Goal: Information Seeking & Learning: Understand process/instructions

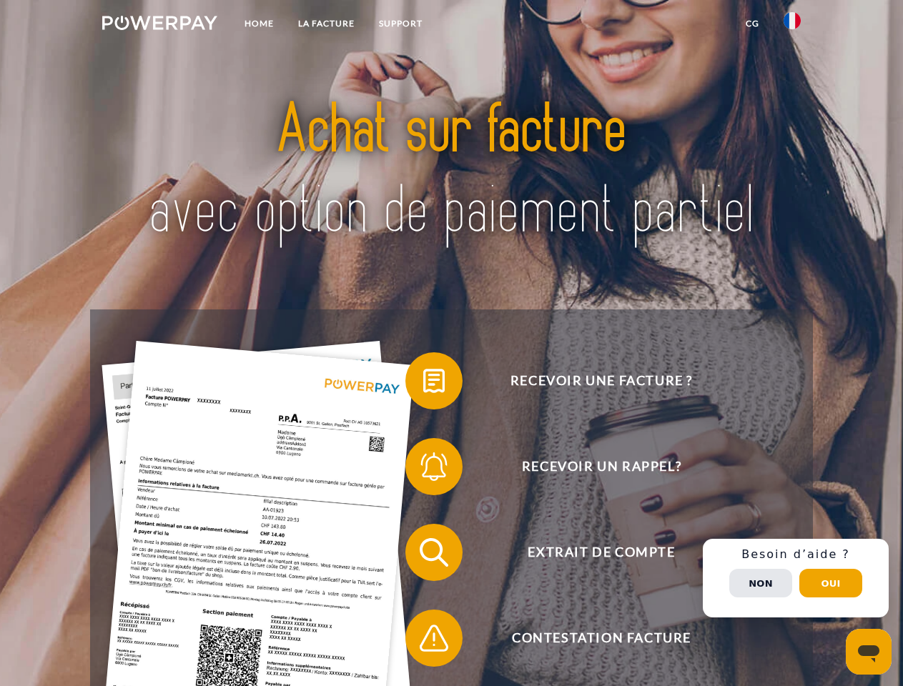
click at [159, 25] on img at bounding box center [159, 23] width 115 height 14
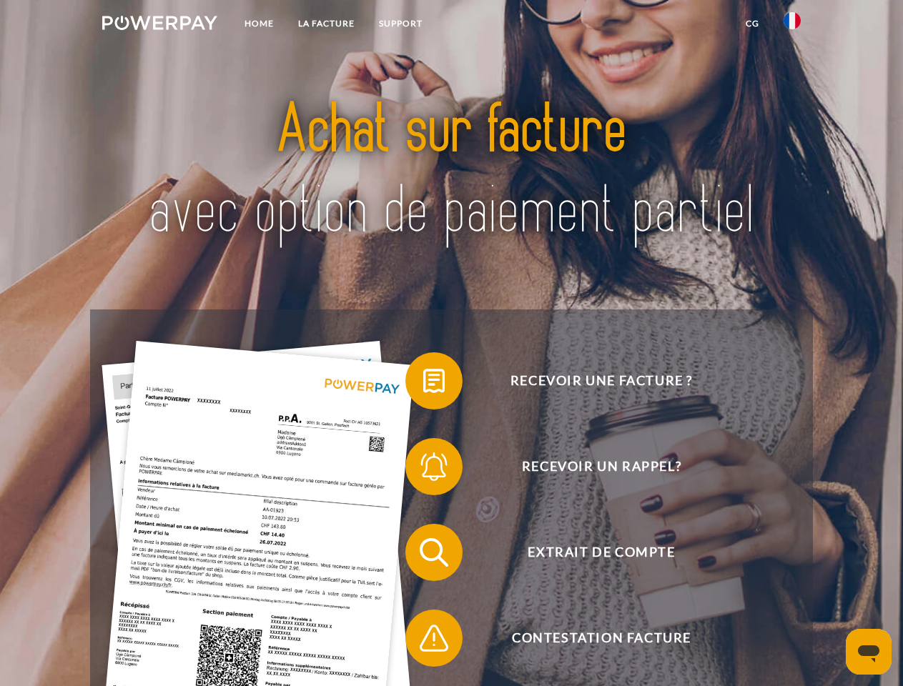
click at [792, 25] on img at bounding box center [792, 20] width 17 height 17
click at [752, 24] on link "CG" at bounding box center [752, 24] width 38 height 26
click at [423, 384] on span at bounding box center [412, 380] width 71 height 71
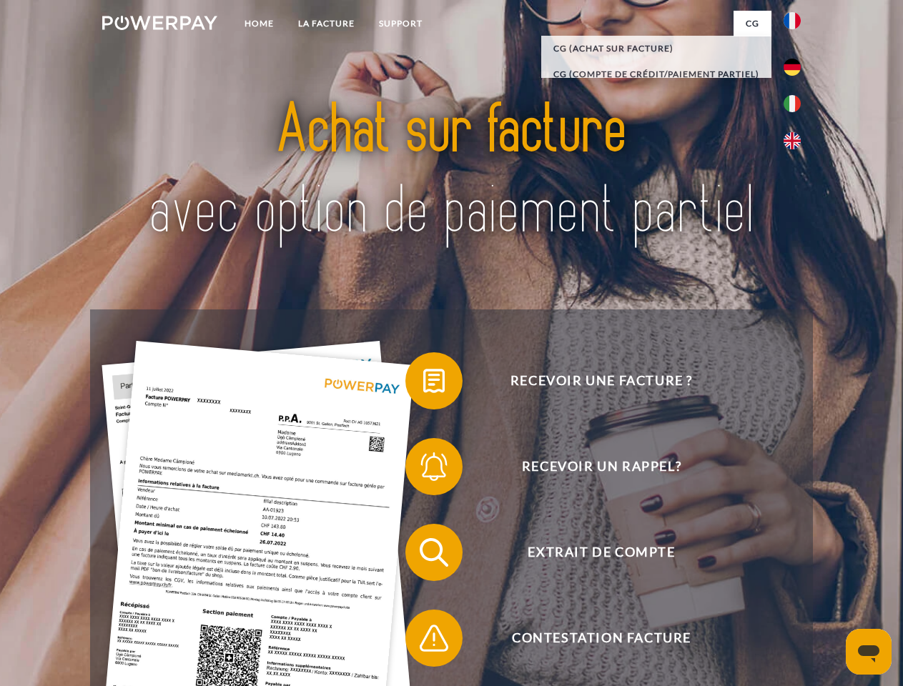
click at [423, 470] on span at bounding box center [412, 466] width 71 height 71
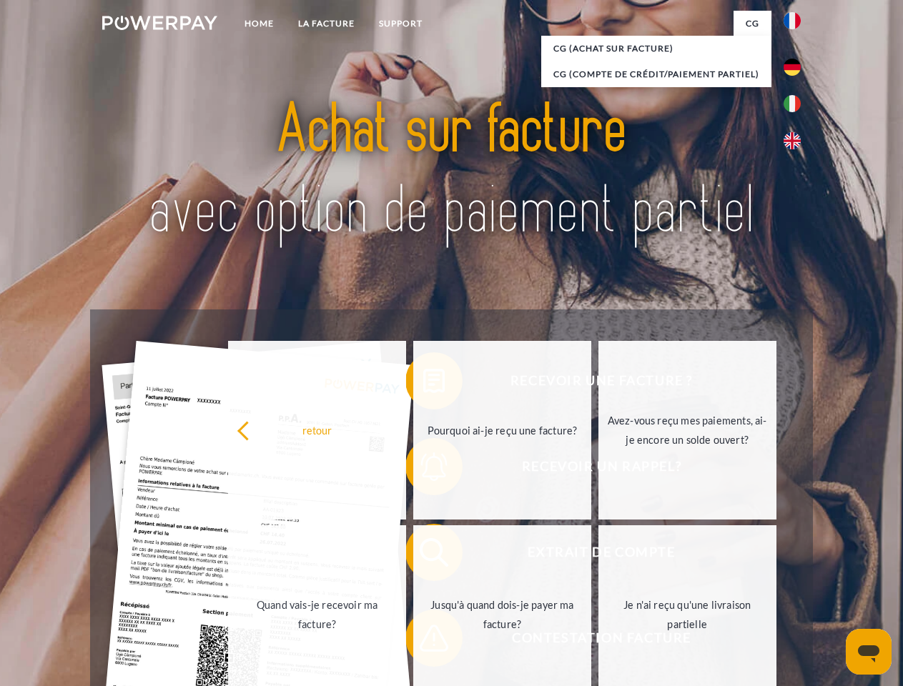
click at [423, 555] on link "Jusqu'à quand dois-je payer ma facture?" at bounding box center [502, 614] width 178 height 179
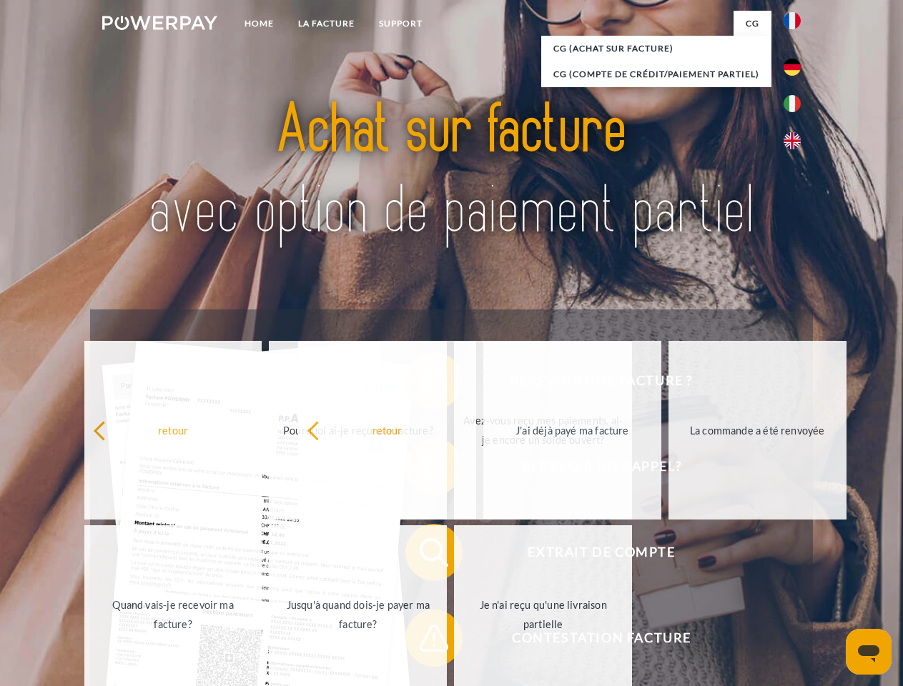
click at [423, 641] on span at bounding box center [412, 638] width 71 height 71
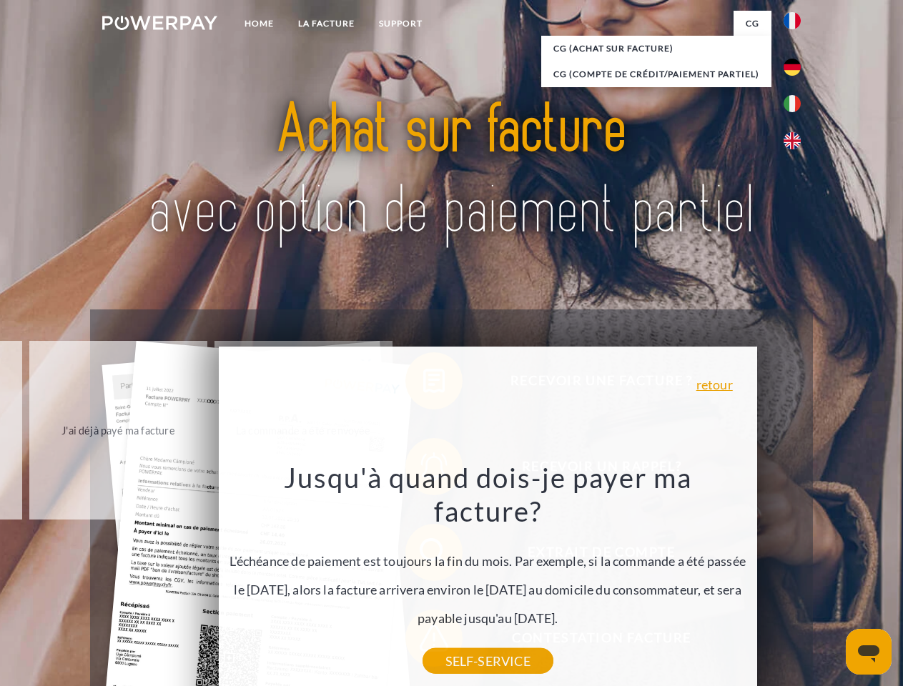
click at [796, 578] on div "Recevoir une facture ? Recevoir un rappel? Extrait de compte retour" at bounding box center [451, 596] width 722 height 572
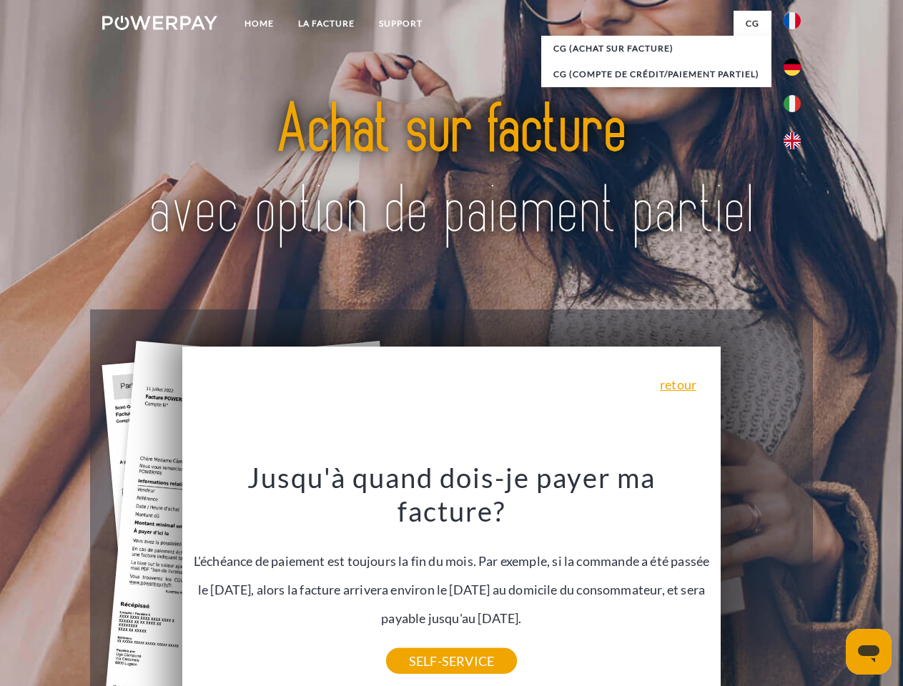
click at [761, 581] on span "Extrait de compte" at bounding box center [601, 552] width 350 height 57
click at [831, 583] on header "Home LA FACTURE Support" at bounding box center [451, 493] width 903 height 987
